Goal: Use online tool/utility: Use online tool/utility

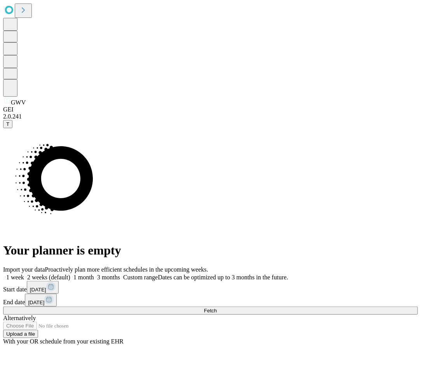
click at [350, 307] on button "Fetch" at bounding box center [210, 311] width 415 height 8
